Goal: Task Accomplishment & Management: Manage account settings

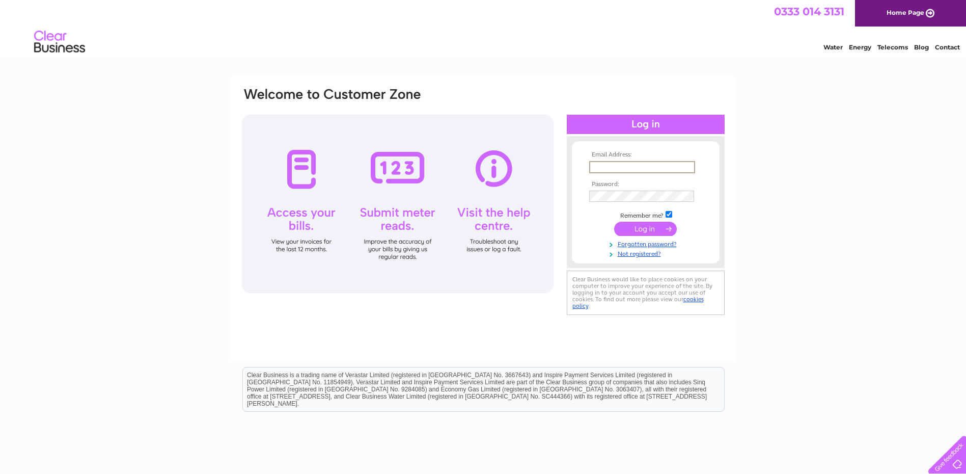
click at [609, 168] on input "text" at bounding box center [642, 167] width 106 height 12
type input "[EMAIL_ADDRESS][DOMAIN_NAME]"
click at [614, 222] on input "submit" at bounding box center [645, 229] width 63 height 14
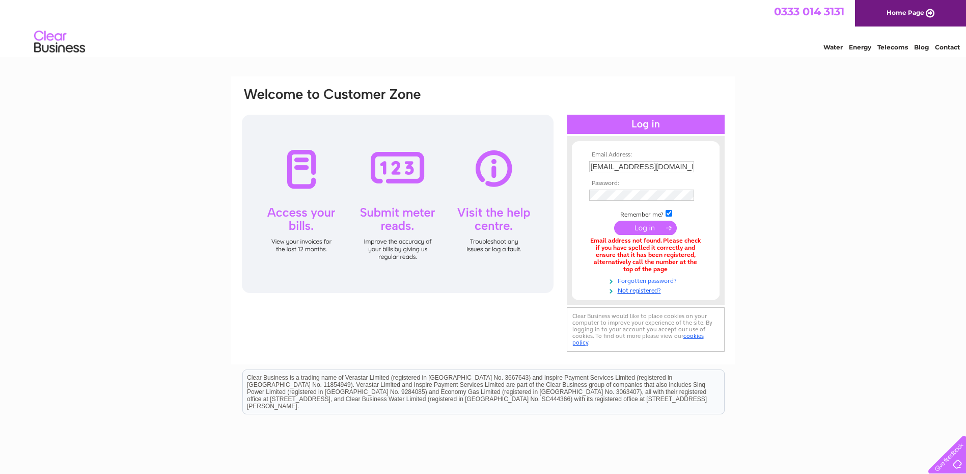
click at [657, 281] on link "Forgotten password?" at bounding box center [647, 280] width 116 height 10
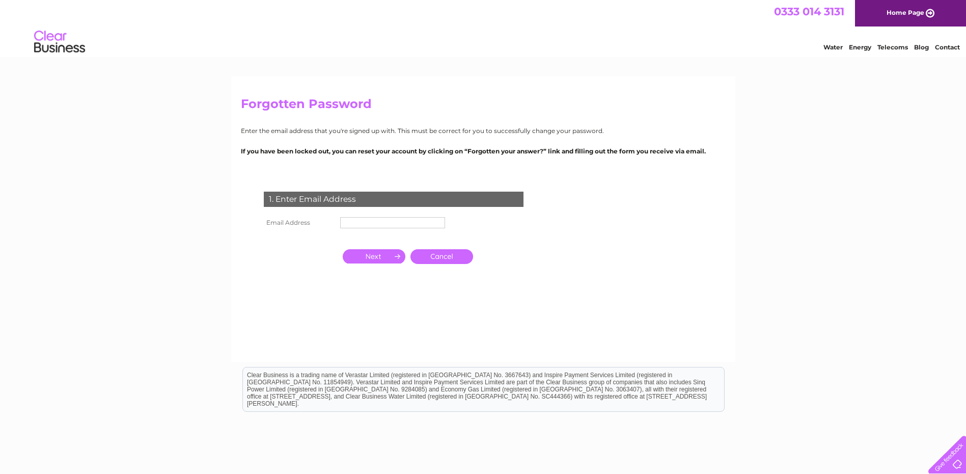
click at [380, 219] on input "text" at bounding box center [392, 222] width 105 height 11
type input "[EMAIL_ADDRESS][DOMAIN_NAME]"
click at [377, 257] on input "button" at bounding box center [374, 257] width 63 height 14
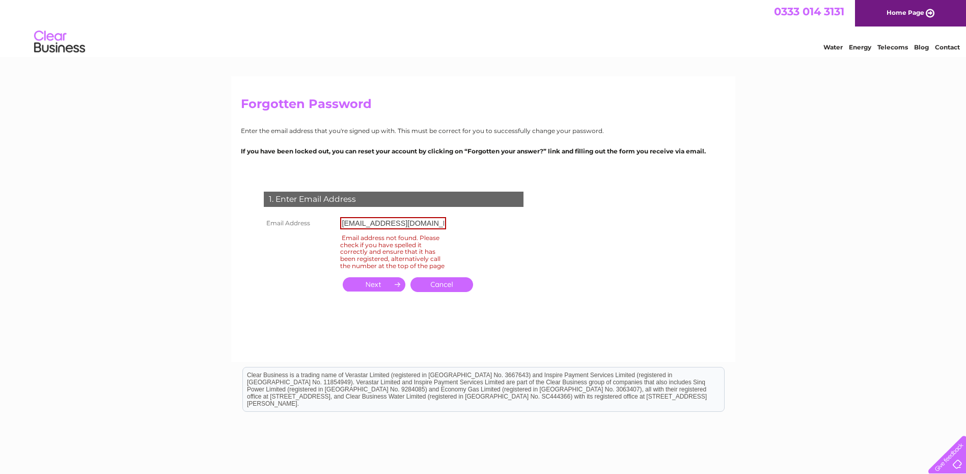
click at [832, 45] on link "Water" at bounding box center [833, 47] width 19 height 8
